Goal: Task Accomplishment & Management: Use online tool/utility

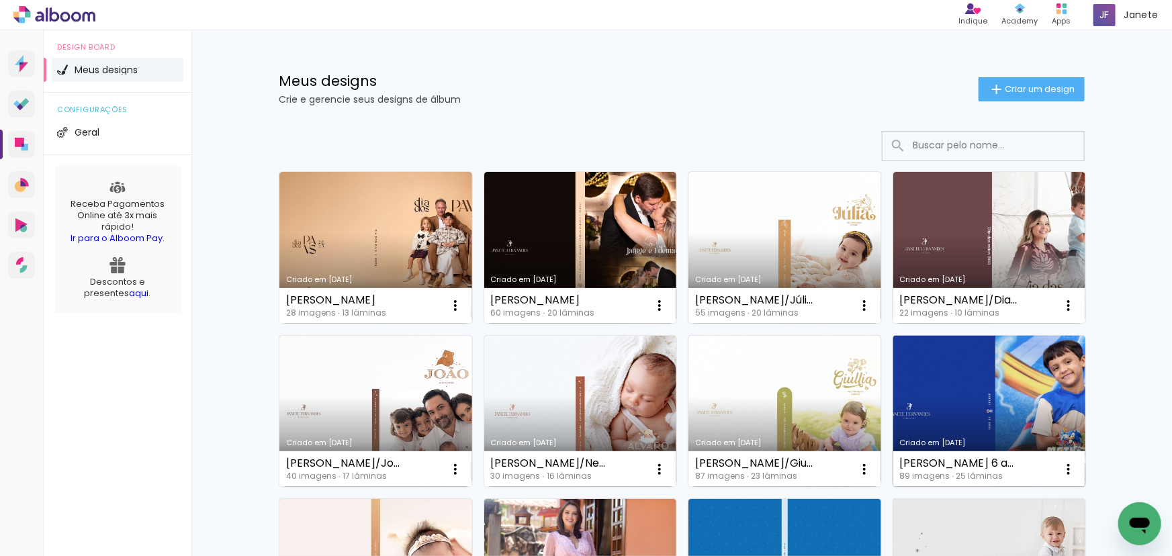
click at [961, 410] on link "Criado em 10/06/25" at bounding box center [990, 412] width 193 height 152
